Goal: Find specific page/section: Find specific page/section

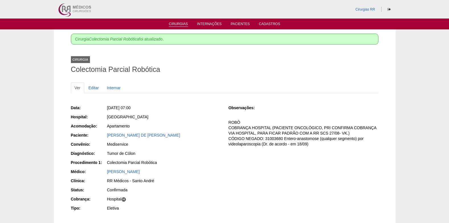
click at [186, 23] on link "Cirurgias" at bounding box center [178, 24] width 19 height 5
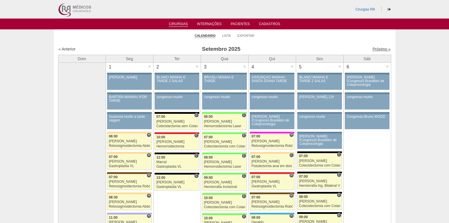
click at [376, 48] on link "Próximo »" at bounding box center [381, 49] width 18 height 5
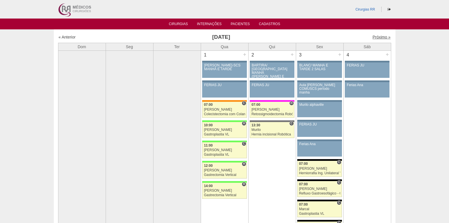
click at [378, 36] on link "Próximo »" at bounding box center [381, 37] width 18 height 5
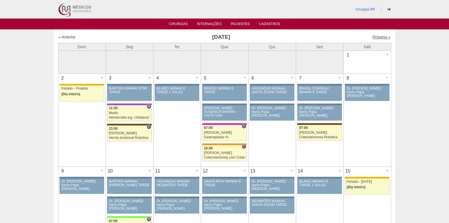
click at [376, 37] on link "Próximo »" at bounding box center [381, 37] width 18 height 5
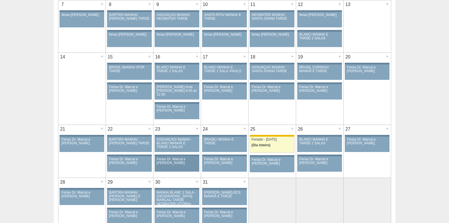
scroll to position [114, 0]
